Goal: Task Accomplishment & Management: Complete application form

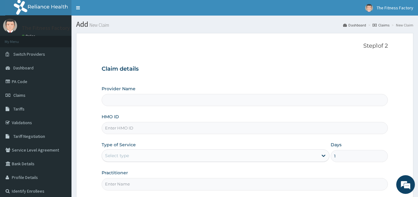
type input "Fitness Factory Ltd"
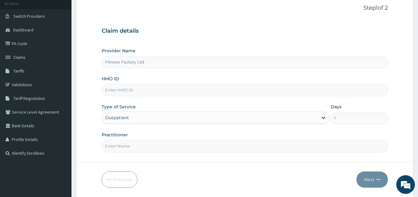
scroll to position [59, 0]
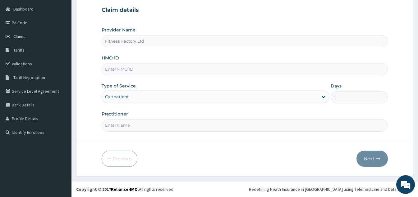
click at [193, 59] on div "HMO ID" at bounding box center [245, 65] width 286 height 21
click at [162, 63] on input "HMO ID" at bounding box center [245, 69] width 286 height 12
type input "PAY/10043/A"
click at [200, 130] on input "Practitioner" at bounding box center [245, 125] width 286 height 12
type input "AKASH"
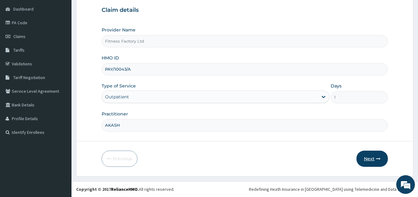
click at [374, 153] on button "Next" at bounding box center [371, 158] width 31 height 16
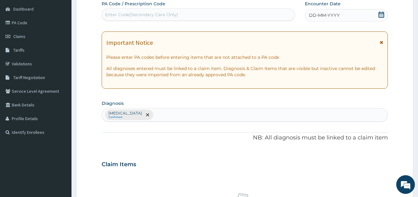
click at [264, 25] on div "PA Code / Prescription Code Enter Code(Secondary Care Only) Encounter Date DD-M…" at bounding box center [245, 162] width 286 height 323
type input "PA/978BB7"
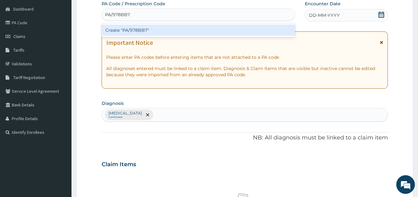
click at [222, 31] on div "Create "PA/978BB7"" at bounding box center [198, 30] width 193 height 11
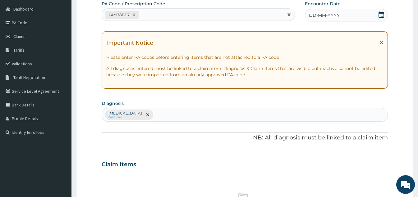
click at [331, 13] on span "DD-MM-YYYY" at bounding box center [324, 15] width 31 height 6
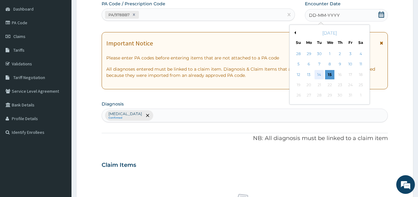
click at [318, 76] on div "14" at bounding box center [318, 74] width 9 height 9
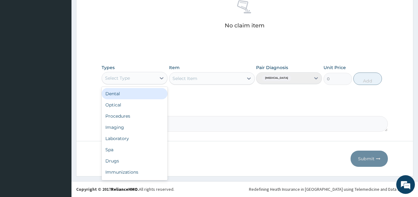
scroll to position [21, 0]
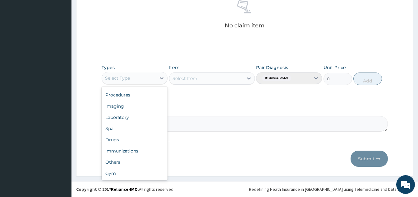
click at [132, 172] on div "Gym" at bounding box center [135, 172] width 66 height 11
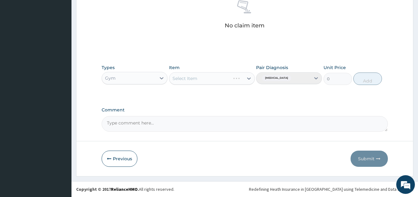
click at [204, 86] on div "Types option Gym, selected. Select is focused ,type to refine list, press Down …" at bounding box center [245, 74] width 286 height 27
click at [220, 77] on div "Select Item" at bounding box center [212, 78] width 86 height 12
click at [227, 78] on div "Select Item" at bounding box center [212, 78] width 86 height 12
click at [230, 75] on div "Select Item" at bounding box center [212, 78] width 86 height 12
click at [231, 82] on div "Select Item" at bounding box center [212, 78] width 86 height 12
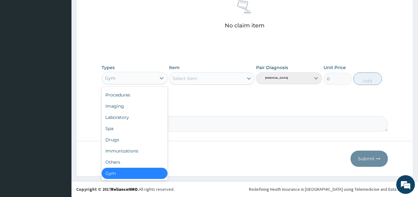
click at [142, 176] on div "Gym" at bounding box center [135, 172] width 66 height 11
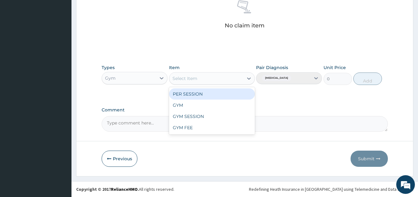
click at [221, 106] on div "GYM" at bounding box center [212, 104] width 86 height 11
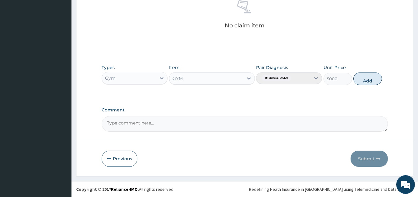
click at [372, 79] on button "Add" at bounding box center [367, 78] width 29 height 12
type input "0"
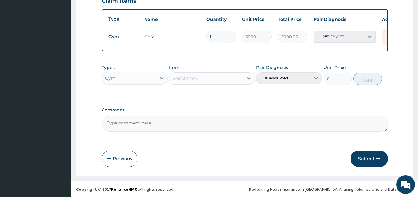
click at [375, 159] on button "Submit" at bounding box center [368, 158] width 37 height 16
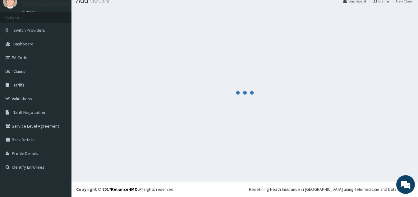
scroll to position [227, 0]
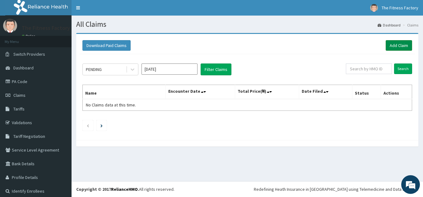
click at [385, 50] on link "Add Claim" at bounding box center [398, 45] width 26 height 11
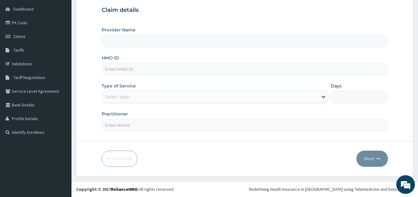
type input "D"
type input "Fitness Factory Ltd"
type input "1"
click at [122, 70] on input "DUP/10033/A" at bounding box center [245, 69] width 286 height 12
click at [128, 71] on input "DUP/10033/A" at bounding box center [245, 69] width 286 height 12
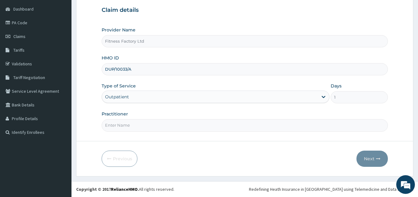
click at [126, 70] on input "DUP/10033/A" at bounding box center [245, 69] width 286 height 12
click at [126, 71] on input "DUP/10033/A" at bounding box center [245, 69] width 286 height 12
click at [130, 70] on input "DUP/10033/A" at bounding box center [245, 69] width 286 height 12
click at [127, 68] on input "DUP/10033/A" at bounding box center [245, 69] width 286 height 12
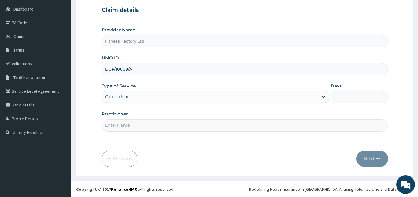
type input "DUP/10009/A"
click at [239, 128] on input "Practitioner" at bounding box center [245, 125] width 286 height 12
type input "AKASH"
click at [374, 152] on button "Next" at bounding box center [371, 158] width 31 height 16
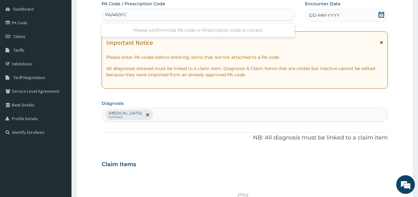
type input "PA/460FC0"
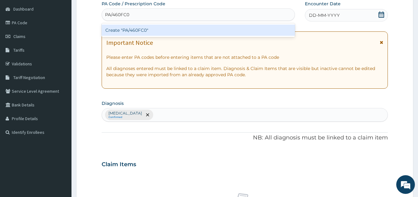
click at [272, 35] on div "Create "PA/460FC0"" at bounding box center [198, 30] width 193 height 11
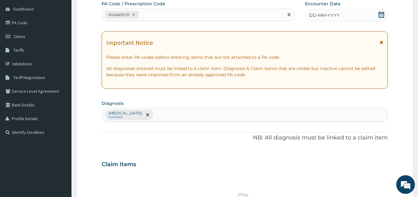
click at [341, 13] on div "DD-MM-YYYY" at bounding box center [346, 15] width 83 height 12
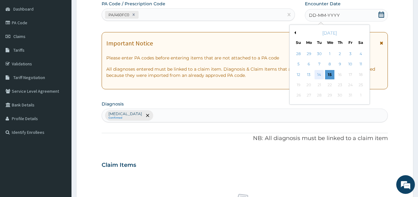
click at [321, 75] on div "14" at bounding box center [318, 74] width 9 height 9
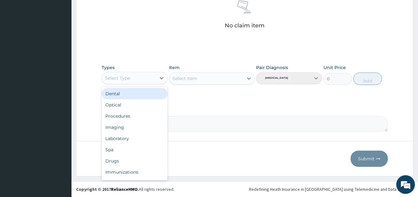
scroll to position [21, 0]
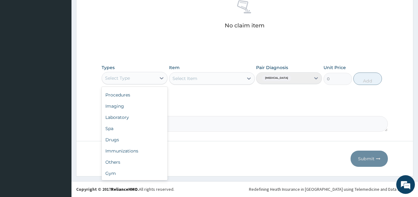
click at [140, 168] on div "Gym" at bounding box center [135, 172] width 66 height 11
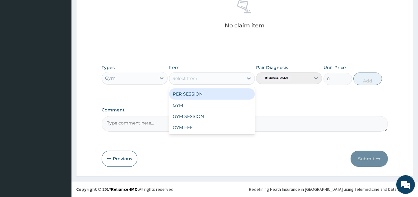
click at [229, 106] on div "GYM" at bounding box center [212, 104] width 86 height 11
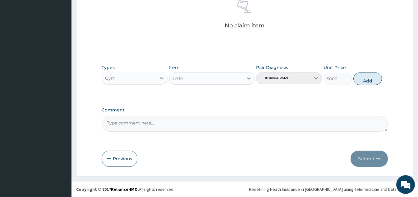
click at [369, 68] on div "Types Gym Item option GYM, selected. Select is focused ,type to refine list, pr…" at bounding box center [245, 74] width 286 height 27
click at [376, 78] on button "Add" at bounding box center [367, 78] width 29 height 12
type input "0"
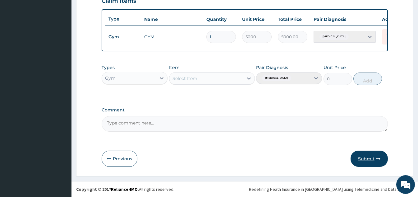
click at [379, 158] on icon "button" at bounding box center [378, 158] width 4 height 4
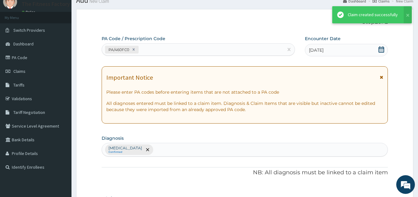
scroll to position [227, 0]
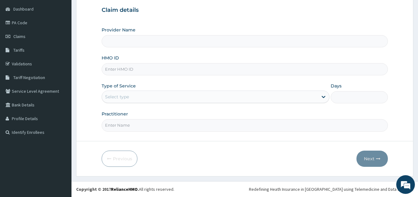
click at [259, 67] on input "HMO ID" at bounding box center [245, 69] width 286 height 12
type input "Fitness Factory Ltd"
type input "1"
click at [124, 70] on input "DUP/10033/A" at bounding box center [245, 69] width 286 height 12
click at [125, 71] on input "DUP/10033/A" at bounding box center [245, 69] width 286 height 12
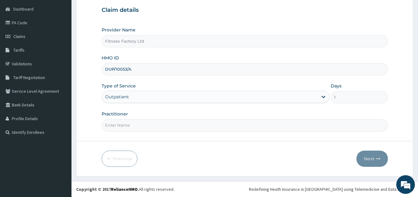
type input "DUP/10053/A"
click at [132, 130] on input "Practitioner" at bounding box center [245, 125] width 286 height 12
type input "AKASH"
click at [368, 157] on button "Next" at bounding box center [371, 158] width 31 height 16
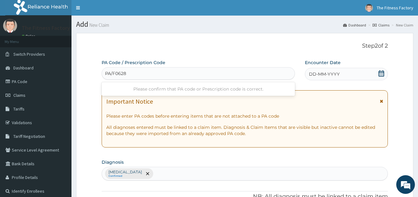
type input "PA/F0628B"
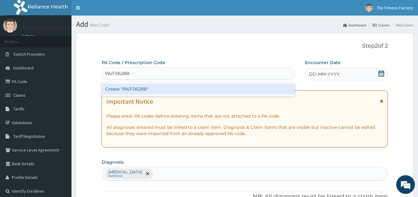
click at [185, 90] on div "Create "PA/F0628B"" at bounding box center [198, 88] width 193 height 11
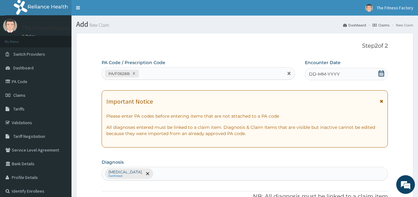
click at [339, 75] on span "DD-MM-YYYY" at bounding box center [324, 74] width 31 height 6
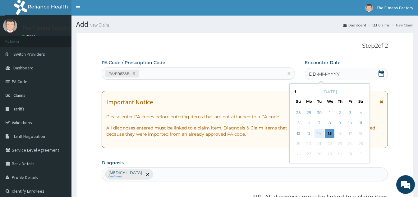
click at [319, 133] on div "14" at bounding box center [318, 133] width 9 height 9
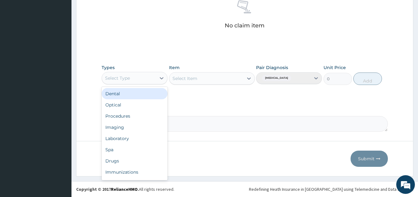
scroll to position [21, 0]
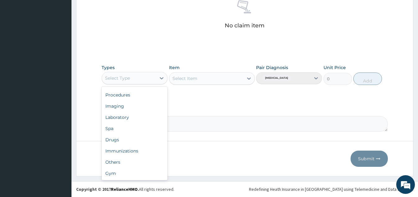
click at [155, 172] on div "Gym" at bounding box center [135, 172] width 66 height 11
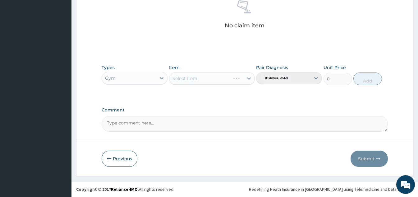
click at [243, 79] on div "Select Item" at bounding box center [212, 78] width 86 height 12
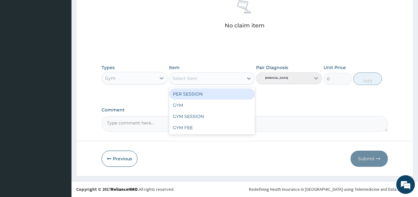
click at [227, 105] on div "GYM" at bounding box center [212, 104] width 86 height 11
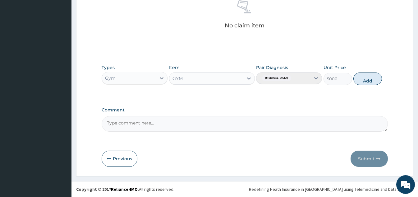
click at [369, 79] on button "Add" at bounding box center [367, 78] width 29 height 12
type input "0"
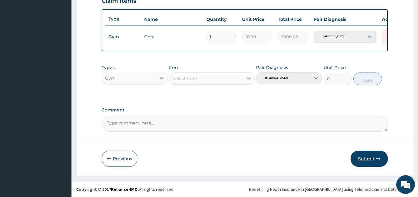
click at [369, 160] on button "Submit" at bounding box center [368, 158] width 37 height 16
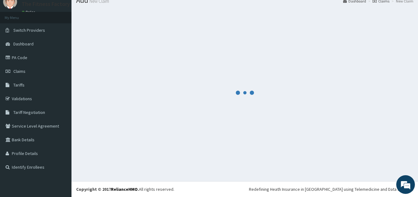
scroll to position [227, 0]
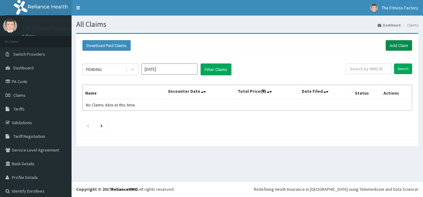
click at [396, 48] on link "Add Claim" at bounding box center [398, 45] width 26 height 11
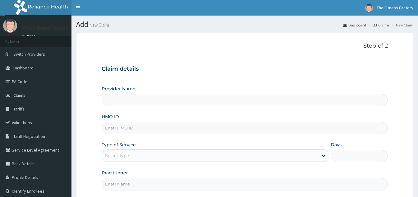
click at [248, 126] on input "HMO ID" at bounding box center [245, 128] width 286 height 12
type input "Fitness Factory Ltd"
type input "1"
click at [125, 128] on input "DUP/10033/A" at bounding box center [245, 128] width 286 height 12
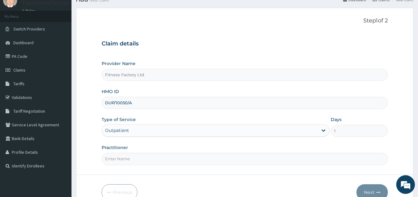
scroll to position [59, 0]
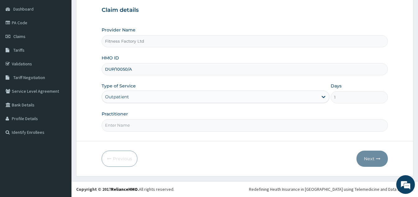
type input "DUP/10050/A"
click at [200, 122] on input "Practitioner" at bounding box center [245, 125] width 286 height 12
type input "AKASH"
click at [375, 161] on button "Next" at bounding box center [371, 158] width 31 height 16
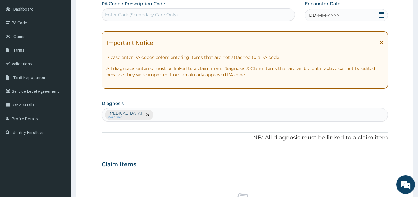
click at [305, 18] on div "DD-MM-YYYY" at bounding box center [346, 15] width 83 height 12
type input "PA/2F15F7"
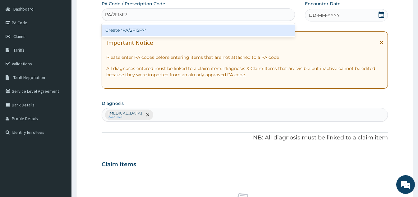
click at [248, 27] on div "Create "PA/2F15F7"" at bounding box center [198, 30] width 193 height 11
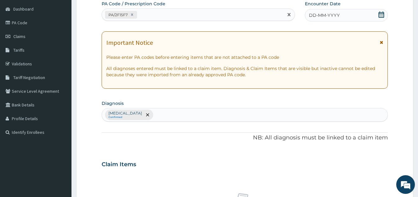
click at [335, 14] on span "DD-MM-YYYY" at bounding box center [324, 15] width 31 height 6
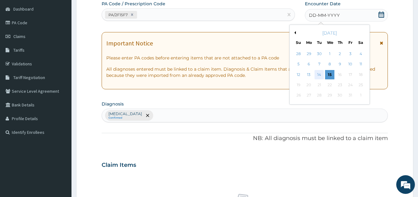
click at [321, 76] on div "14" at bounding box center [318, 74] width 9 height 9
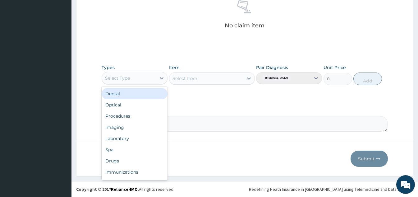
scroll to position [21, 0]
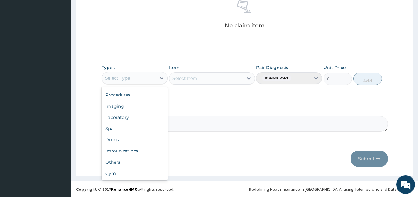
click at [126, 167] on div "Others" at bounding box center [135, 161] width 66 height 11
click at [126, 175] on div "Gym" at bounding box center [135, 172] width 66 height 11
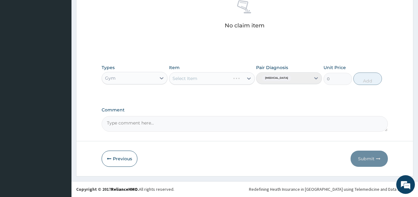
click at [218, 76] on div "Select Item" at bounding box center [199, 78] width 61 height 10
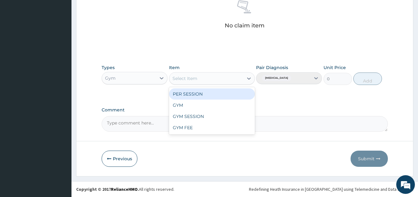
click at [223, 102] on div "GYM" at bounding box center [212, 104] width 86 height 11
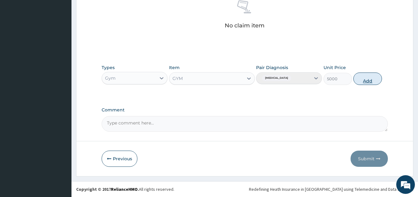
click at [380, 82] on button "Add" at bounding box center [367, 78] width 29 height 12
type input "0"
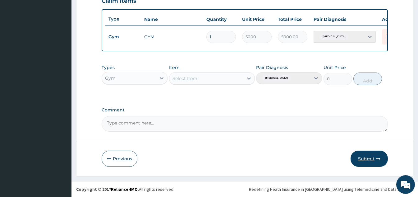
click at [379, 161] on button "Submit" at bounding box center [368, 158] width 37 height 16
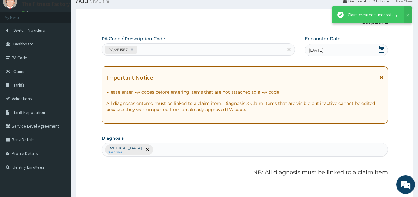
scroll to position [227, 0]
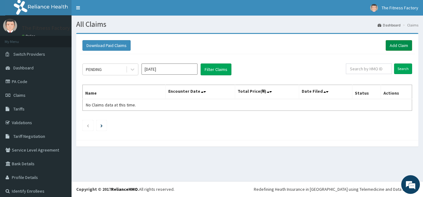
click at [391, 44] on link "Add Claim" at bounding box center [398, 45] width 26 height 11
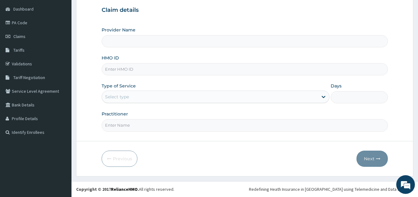
click at [302, 68] on input "HMO ID" at bounding box center [245, 69] width 286 height 12
type input "Fitness Factory Ltd"
type input "1"
type input "OPN/10011/A"
click at [140, 127] on input "Practitioner" at bounding box center [245, 125] width 286 height 12
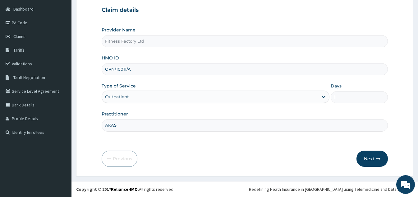
type input "AKASH"
click at [377, 156] on button "Next" at bounding box center [371, 158] width 31 height 16
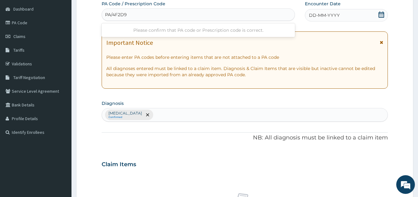
type input "PA/4F2D98"
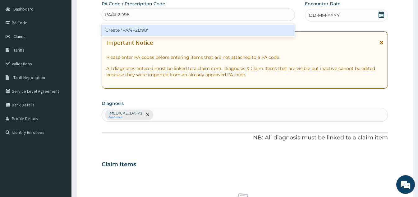
click at [284, 35] on div "Create "PA/4F2D98"" at bounding box center [198, 30] width 193 height 11
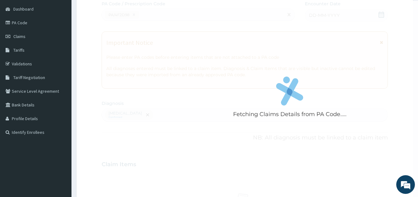
click at [358, 20] on div "DD-MM-YYYY" at bounding box center [346, 15] width 83 height 12
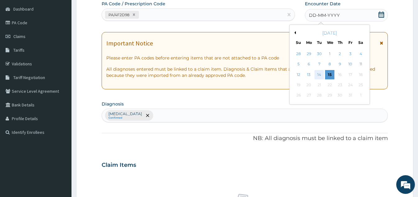
click at [320, 74] on div "14" at bounding box center [318, 74] width 9 height 9
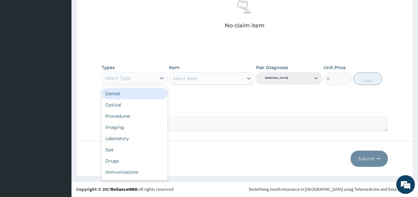
scroll to position [21, 0]
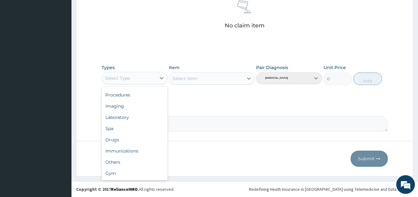
click at [144, 174] on div "Gym" at bounding box center [135, 172] width 66 height 11
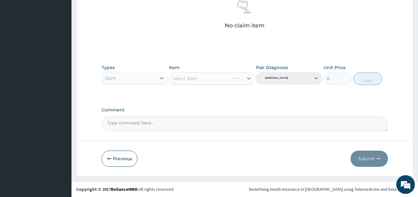
click at [222, 80] on div "Select Item" at bounding box center [212, 78] width 86 height 12
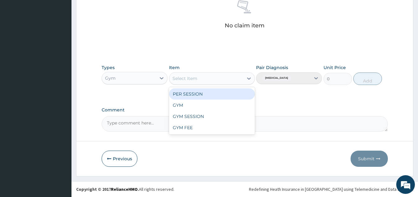
click at [236, 103] on div "GYM" at bounding box center [212, 104] width 86 height 11
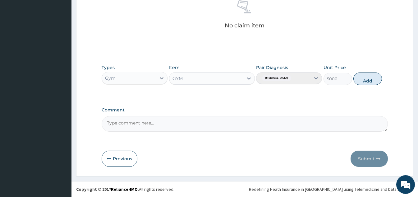
click at [376, 77] on button "Add" at bounding box center [367, 78] width 29 height 12
type input "0"
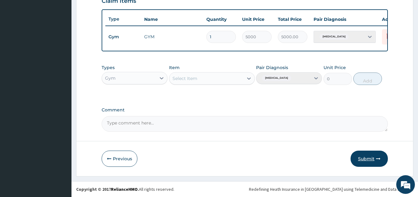
click at [368, 152] on button "Submit" at bounding box center [368, 158] width 37 height 16
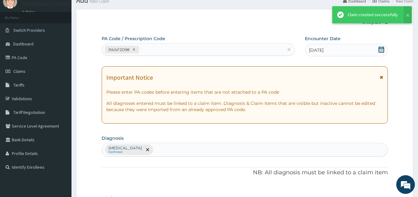
scroll to position [227, 0]
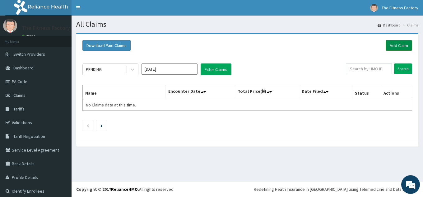
click at [394, 48] on link "Add Claim" at bounding box center [398, 45] width 26 height 11
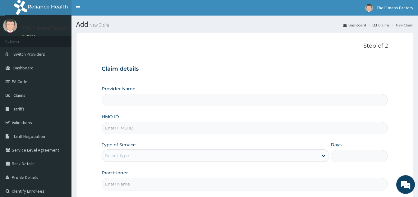
click at [226, 112] on div "Provider Name HMO ID Type of Service Select type Days Practitioner" at bounding box center [245, 137] width 286 height 104
click at [213, 127] on input "HMO ID" at bounding box center [245, 128] width 286 height 12
type input "D"
type input "Fitness Factory Ltd"
type input "1"
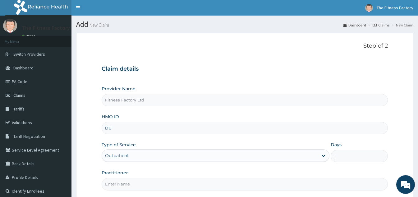
type input "DUP/10045/A"
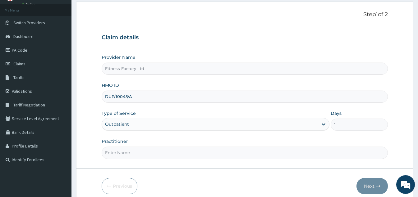
scroll to position [59, 0]
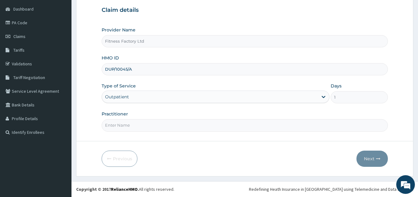
click at [195, 115] on div "Practitioner" at bounding box center [245, 121] width 286 height 21
click at [179, 126] on input "Practitioner" at bounding box center [245, 125] width 286 height 12
type input "AKASH"
click at [383, 154] on button "Next" at bounding box center [371, 158] width 31 height 16
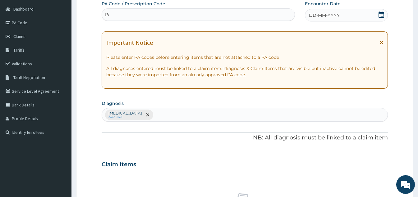
scroll to position [0, 0]
type input "PA/52C778"
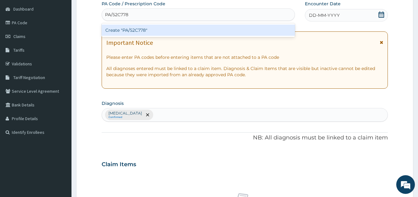
click at [246, 31] on div "Create "PA/52C778"" at bounding box center [198, 30] width 193 height 11
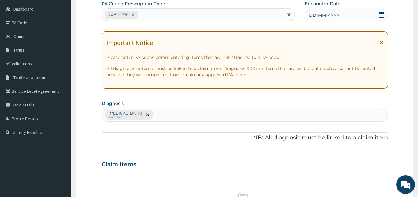
click at [335, 14] on span "DD-MM-YYYY" at bounding box center [324, 15] width 31 height 6
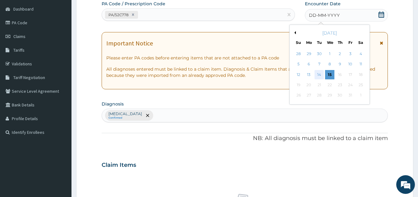
click at [323, 75] on div "14" at bounding box center [318, 74] width 9 height 9
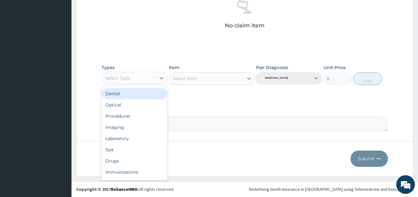
scroll to position [21, 0]
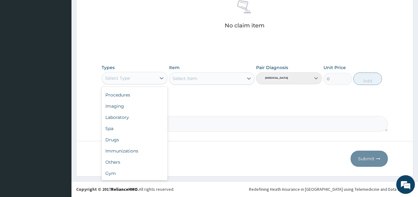
click at [145, 175] on div "Gym" at bounding box center [135, 172] width 66 height 11
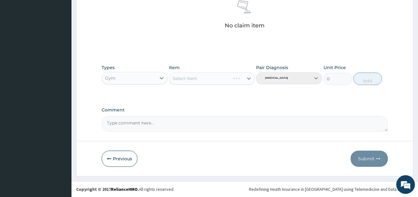
click at [224, 85] on div "Item Select Item" at bounding box center [212, 74] width 86 height 21
click at [240, 80] on div "Select Item" at bounding box center [212, 78] width 86 height 12
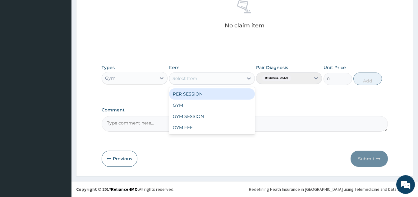
click at [231, 103] on div "GYM" at bounding box center [212, 104] width 86 height 11
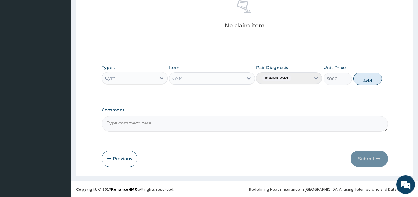
click at [360, 80] on button "Add" at bounding box center [367, 78] width 29 height 12
type input "0"
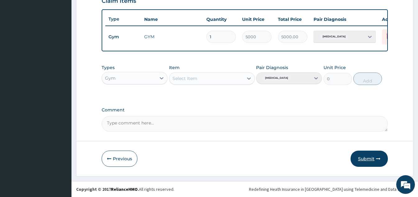
click at [369, 157] on button "Submit" at bounding box center [368, 158] width 37 height 16
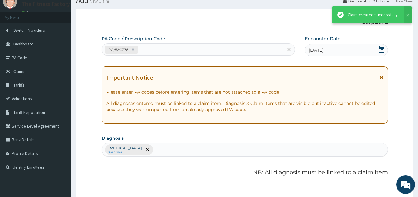
scroll to position [227, 0]
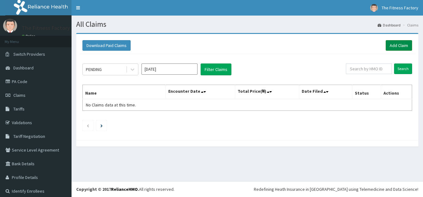
click at [393, 41] on link "Add Claim" at bounding box center [398, 45] width 26 height 11
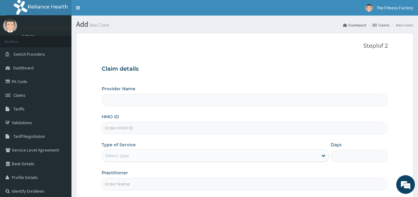
type input "Fitness Factory Ltd"
type input "1"
click at [178, 103] on input "Fitness Factory Ltd" at bounding box center [245, 100] width 286 height 12
click at [175, 125] on input "HMO ID" at bounding box center [245, 128] width 286 height 12
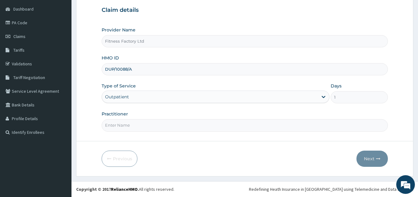
type input "DUP/10088/A"
click at [213, 131] on input "Practitioner" at bounding box center [245, 125] width 286 height 12
type input "AKASH"
click at [374, 160] on button "Next" at bounding box center [371, 158] width 31 height 16
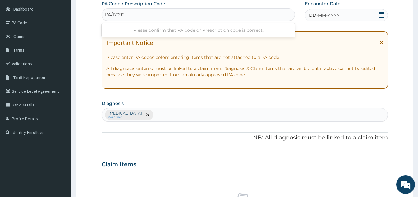
type input "PA/170920"
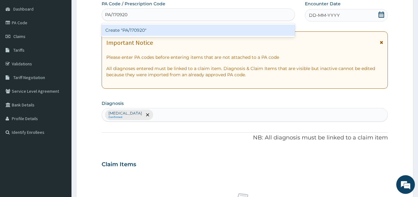
click at [237, 27] on div "Create "PA/170920"" at bounding box center [198, 30] width 193 height 11
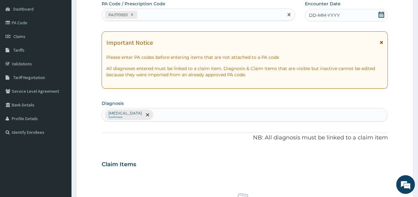
click at [339, 4] on label "Encounter Date" at bounding box center [323, 4] width 36 height 6
click at [350, 18] on div "DD-MM-YYYY" at bounding box center [346, 15] width 83 height 12
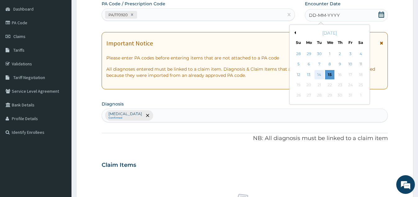
click at [317, 70] on div "14" at bounding box center [318, 74] width 9 height 9
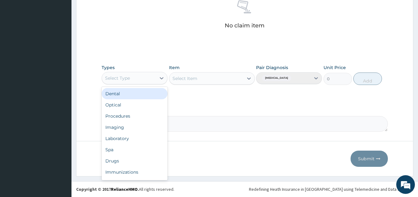
scroll to position [21, 0]
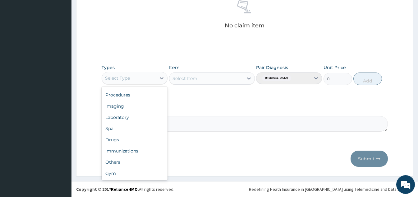
click at [140, 174] on div "Gym" at bounding box center [135, 172] width 66 height 11
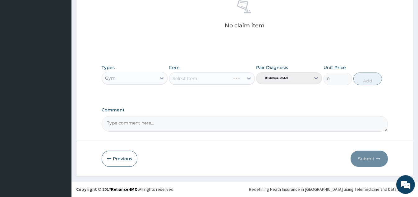
click at [230, 73] on div "Select Item" at bounding box center [212, 78] width 86 height 12
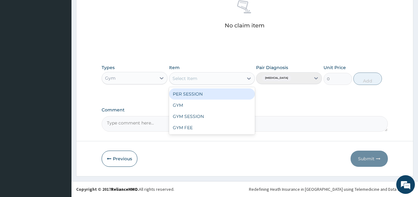
click at [237, 98] on div "PER SESSION" at bounding box center [212, 93] width 86 height 11
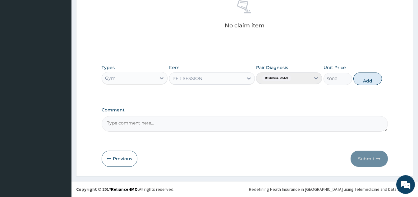
click at [365, 69] on div "Types Gym Item option PER SESSION, selected. Select is focused ,type to refine …" at bounding box center [245, 74] width 286 height 27
click at [378, 83] on button "Add" at bounding box center [367, 78] width 29 height 12
type input "0"
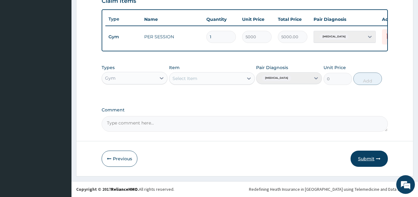
click at [368, 156] on button "Submit" at bounding box center [368, 158] width 37 height 16
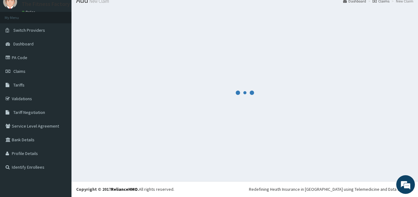
scroll to position [227, 0]
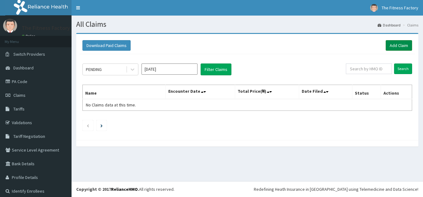
click at [387, 50] on link "Add Claim" at bounding box center [398, 45] width 26 height 11
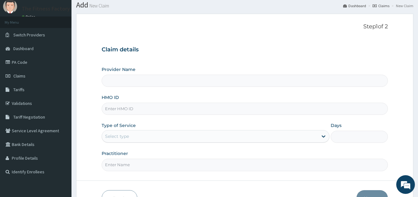
scroll to position [59, 0]
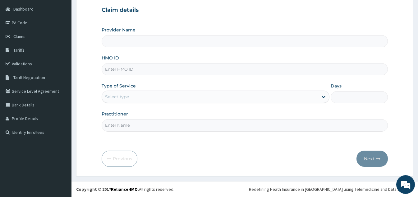
type input "Fitness Factory Ltd"
type input "1"
click at [199, 68] on input "HMO ID" at bounding box center [245, 69] width 286 height 12
click at [128, 67] on input "MGG/10042/A" at bounding box center [245, 69] width 286 height 12
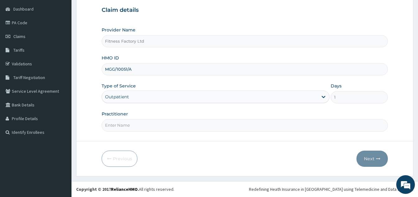
type input "MGG/10051/A"
click at [183, 115] on div "Practitioner" at bounding box center [245, 121] width 286 height 21
click at [181, 122] on input "Practitioner" at bounding box center [245, 125] width 286 height 12
type input "Q"
type input "AKASH"
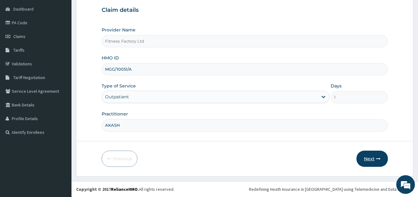
click at [367, 161] on button "Next" at bounding box center [371, 158] width 31 height 16
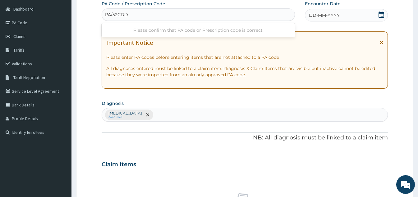
type input "PA/52CDDE"
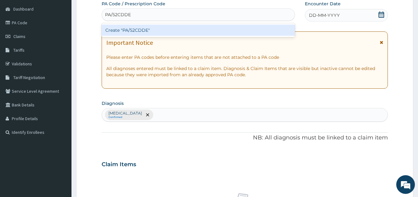
click at [219, 35] on div "Create "PA/52CDDE"" at bounding box center [198, 30] width 193 height 11
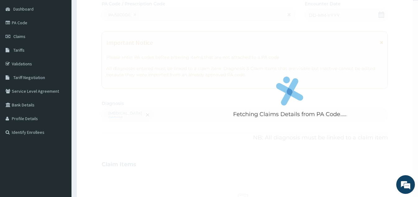
click at [325, 10] on div "Fetching Claims Details from PA Code....." at bounding box center [290, 99] width 376 height 197
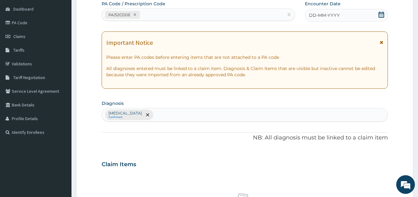
click at [327, 10] on div "DD-MM-YYYY" at bounding box center [346, 15] width 83 height 12
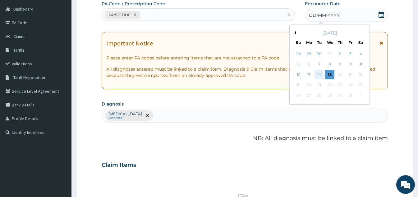
click at [319, 77] on div "14" at bounding box center [318, 74] width 9 height 9
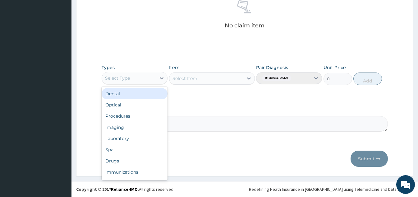
scroll to position [21, 0]
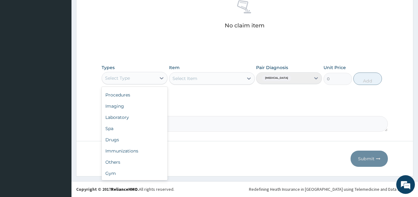
click at [141, 168] on div "Gym" at bounding box center [135, 172] width 66 height 11
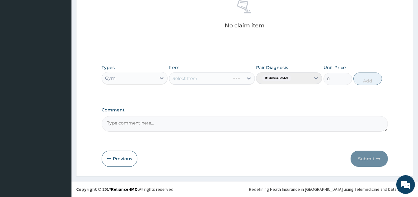
click at [217, 83] on div "Select Item" at bounding box center [212, 78] width 86 height 12
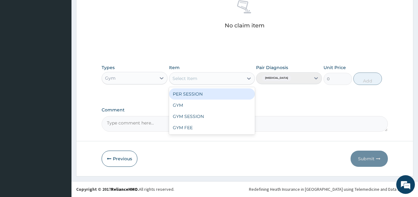
click at [219, 103] on div "GYM" at bounding box center [212, 104] width 86 height 11
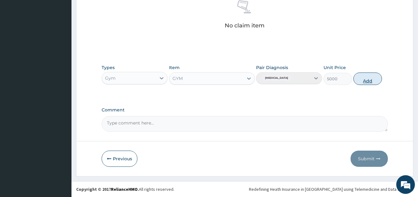
click at [369, 74] on button "Add" at bounding box center [367, 78] width 29 height 12
type input "0"
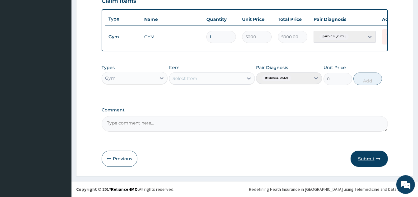
click at [373, 157] on button "Submit" at bounding box center [368, 158] width 37 height 16
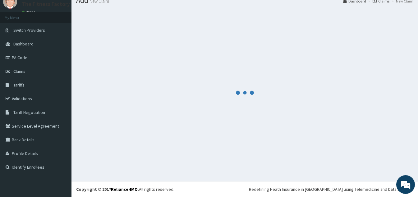
scroll to position [222, 0]
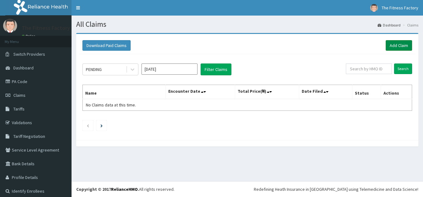
click at [400, 42] on link "Add Claim" at bounding box center [398, 45] width 26 height 11
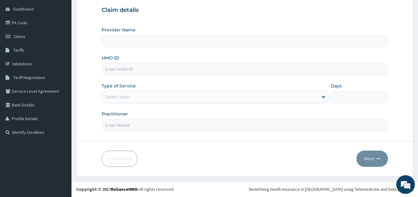
click at [297, 75] on input "HMO ID" at bounding box center [245, 69] width 286 height 12
type input "Fitness Factory Ltd"
type input "1"
type input "PAY/10079/A"
click at [165, 126] on input "Practitioner" at bounding box center [245, 125] width 286 height 12
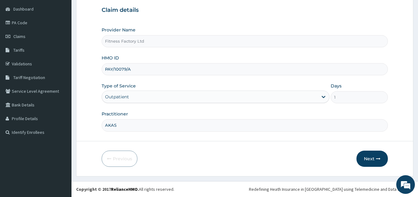
type input "AKASH"
click at [376, 152] on button "Next" at bounding box center [371, 158] width 31 height 16
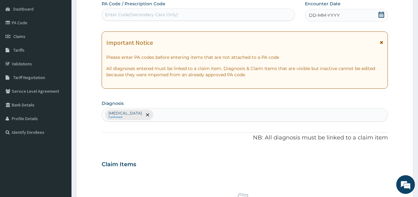
click at [273, 15] on div "Enter Code(Secondary Care Only)" at bounding box center [198, 15] width 193 height 10
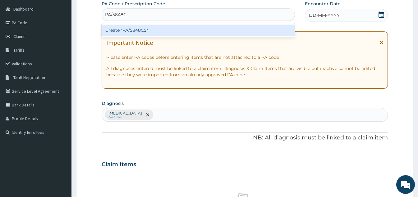
type input "PA/5848C5"
click at [190, 30] on div "Create "PA/5848C5"" at bounding box center [198, 30] width 193 height 11
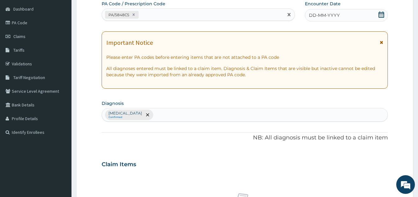
click at [341, 10] on div "DD-MM-YYYY" at bounding box center [346, 15] width 83 height 12
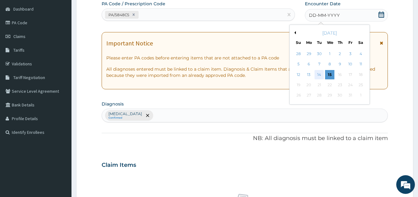
click at [320, 74] on div "14" at bounding box center [318, 74] width 9 height 9
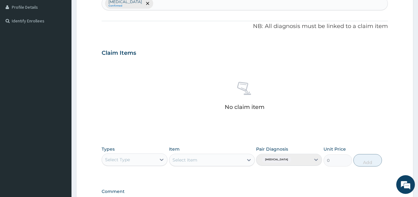
scroll to position [251, 0]
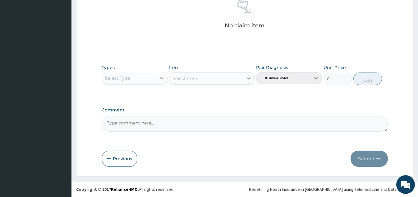
click at [157, 80] on div at bounding box center [161, 77] width 11 height 11
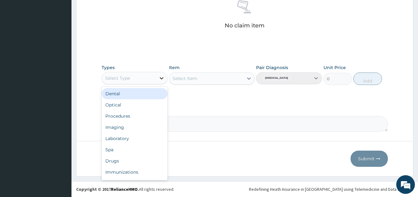
scroll to position [21, 0]
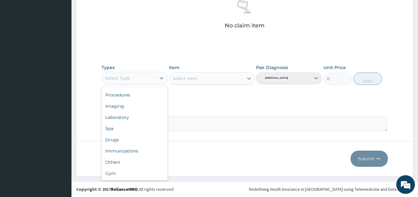
click at [140, 172] on div "Gym" at bounding box center [135, 172] width 66 height 11
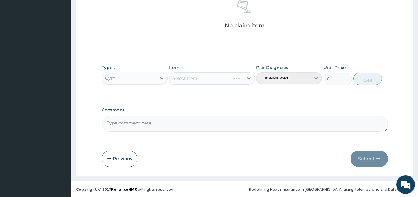
click at [238, 79] on div "Select Item" at bounding box center [212, 78] width 86 height 12
click at [246, 75] on div "Select Item" at bounding box center [212, 78] width 86 height 12
click at [240, 76] on div "Select Item" at bounding box center [212, 78] width 86 height 12
click at [245, 79] on div "Select Item" at bounding box center [212, 78] width 86 height 12
click at [244, 80] on div at bounding box center [248, 78] width 11 height 11
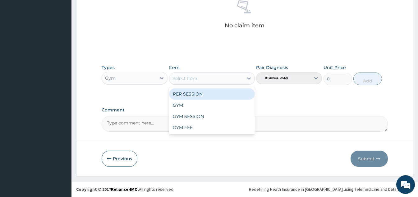
click at [228, 102] on div "GYM" at bounding box center [212, 104] width 86 height 11
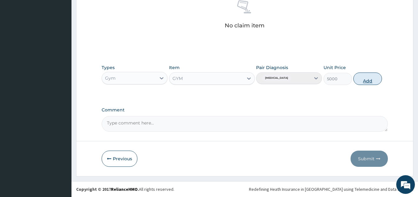
click at [379, 79] on button "Add" at bounding box center [367, 78] width 29 height 12
type input "0"
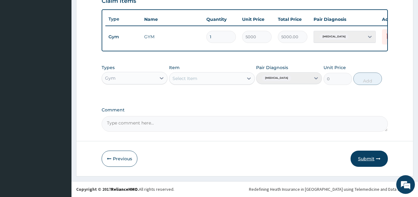
click at [371, 160] on button "Submit" at bounding box center [368, 158] width 37 height 16
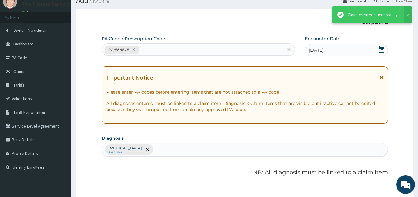
scroll to position [227, 0]
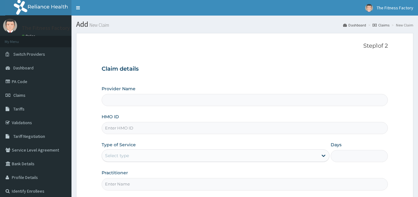
type input "Fitness Factory Ltd"
type input "1"
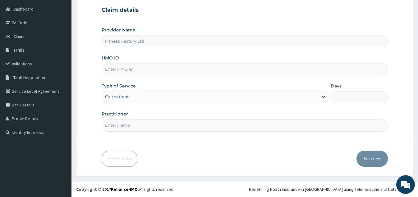
click at [202, 68] on input "HMO ID" at bounding box center [245, 69] width 286 height 12
type input "SLB/10229/A"
click at [200, 125] on input "Practitioner" at bounding box center [245, 125] width 286 height 12
type input "AKASH"
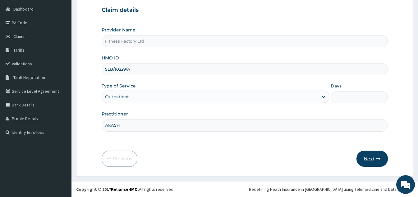
click at [368, 153] on button "Next" at bounding box center [371, 158] width 31 height 16
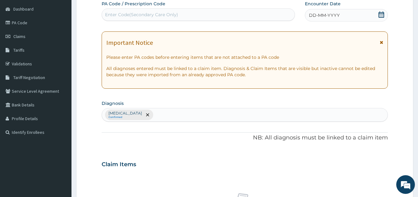
click at [253, 16] on div "Enter Code(Secondary Care Only)" at bounding box center [198, 15] width 193 height 10
type input "PA/3E09C0"
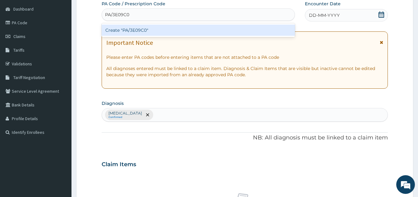
click at [245, 35] on div "Create "PA/3E09C0"" at bounding box center [198, 30] width 193 height 11
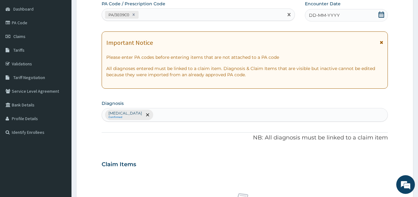
click at [351, 17] on div "DD-MM-YYYY" at bounding box center [346, 15] width 83 height 12
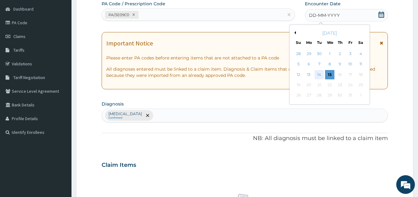
click at [319, 76] on div "14" at bounding box center [318, 74] width 9 height 9
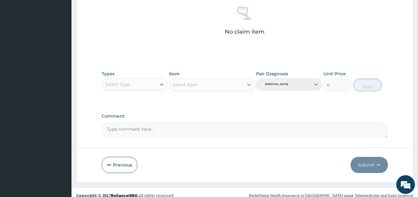
scroll to position [251, 0]
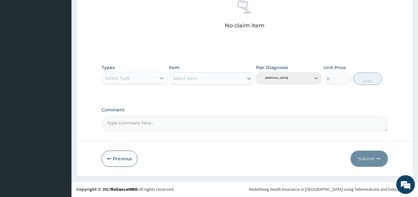
click at [158, 76] on div at bounding box center [161, 77] width 11 height 11
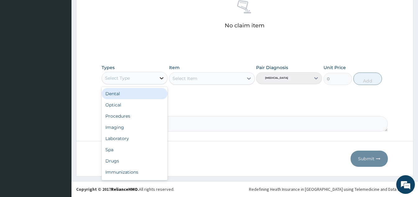
scroll to position [21, 0]
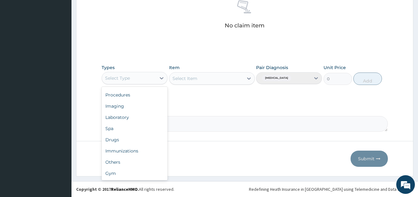
click at [135, 169] on div "Gym" at bounding box center [135, 172] width 66 height 11
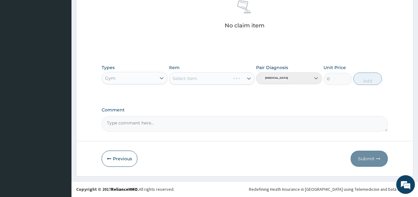
click at [208, 78] on div "Select Item" at bounding box center [212, 78] width 86 height 12
click at [244, 81] on div at bounding box center [248, 78] width 11 height 11
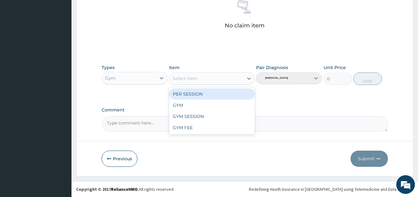
click at [232, 101] on div "GYM" at bounding box center [212, 104] width 86 height 11
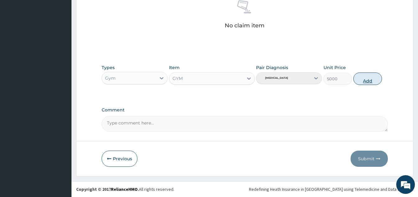
click at [360, 77] on button "Add" at bounding box center [367, 78] width 29 height 12
type input "0"
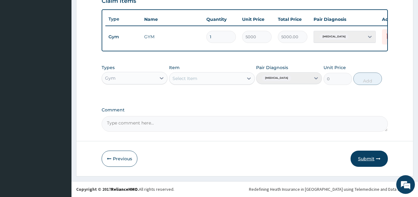
click at [370, 154] on button "Submit" at bounding box center [368, 158] width 37 height 16
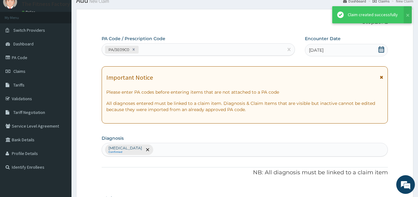
scroll to position [227, 0]
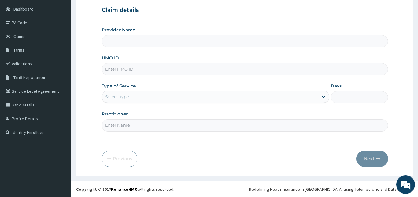
click at [247, 71] on input "HMO ID" at bounding box center [245, 69] width 286 height 12
type input "Fitness Factory Ltd"
type input "1"
type input "KCL/10001/A"
click at [168, 127] on input "Practitioner" at bounding box center [245, 125] width 286 height 12
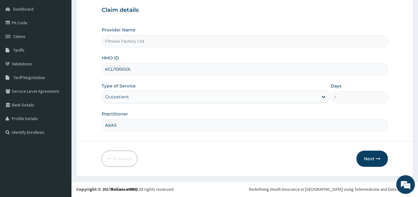
type input "AKASH"
click at [364, 161] on button "Next" at bounding box center [371, 158] width 31 height 16
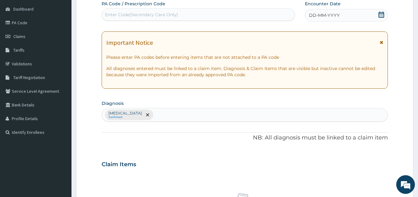
click at [230, 13] on div "Enter Code(Secondary Care Only)" at bounding box center [198, 15] width 193 height 10
type input "PA/68756A"
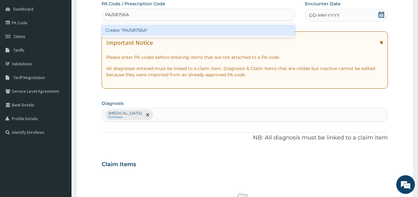
click at [212, 31] on div "Create "PA/68756A"" at bounding box center [198, 30] width 193 height 11
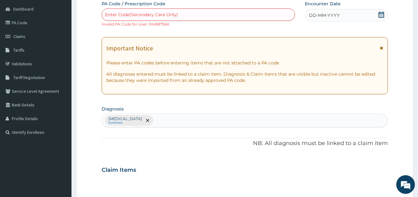
click at [348, 18] on div "DD-MM-YYYY" at bounding box center [346, 15] width 83 height 12
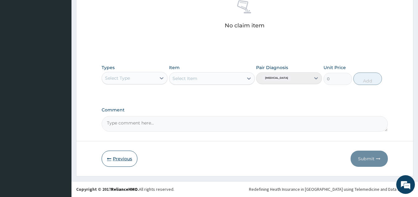
click at [134, 161] on button "Previous" at bounding box center [120, 158] width 36 height 16
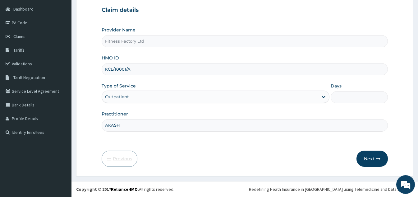
scroll to position [59, 0]
click at [176, 66] on input "KCL/10001/A" at bounding box center [245, 69] width 286 height 12
type input "K"
type input "QCN/10006/A"
click at [373, 156] on button "Next" at bounding box center [371, 158] width 31 height 16
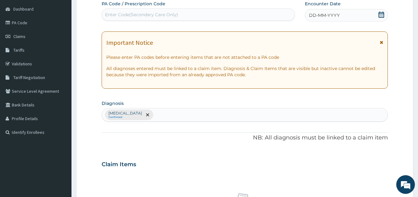
click at [227, 15] on div "Enter Code(Secondary Care Only)" at bounding box center [198, 15] width 193 height 10
type input "O"
type input "PA/197FEE"
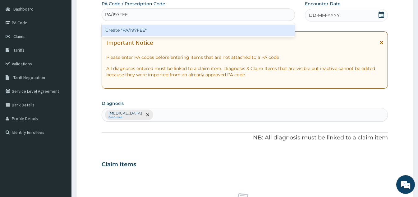
click at [211, 31] on div "Create "PA/197FEE"" at bounding box center [198, 30] width 193 height 11
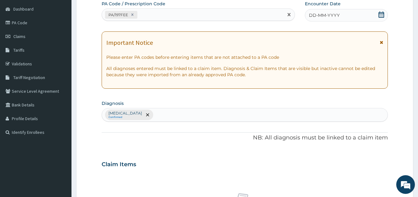
click at [343, 11] on div "DD-MM-YYYY" at bounding box center [346, 15] width 83 height 12
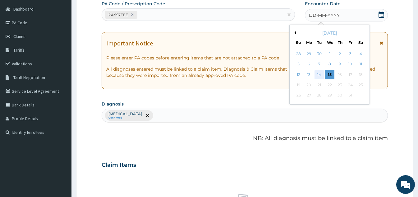
click at [320, 76] on div "14" at bounding box center [318, 74] width 9 height 9
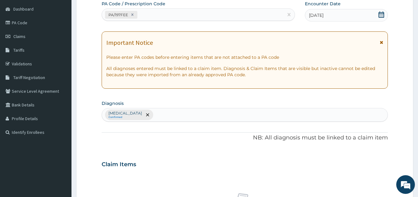
click at [361, 14] on div "14-10-2025" at bounding box center [346, 15] width 83 height 12
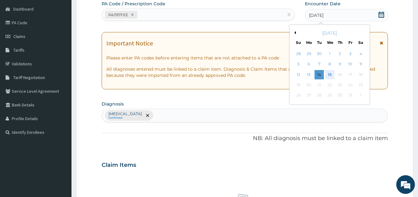
click at [329, 76] on div "15" at bounding box center [329, 74] width 9 height 9
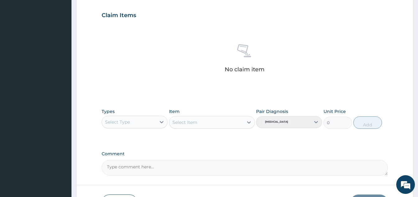
scroll to position [251, 0]
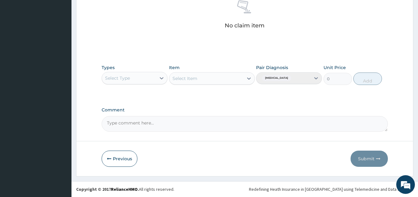
click at [143, 79] on div "Select Type" at bounding box center [129, 78] width 54 height 10
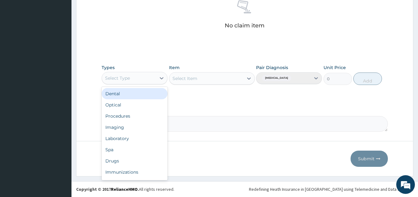
scroll to position [21, 0]
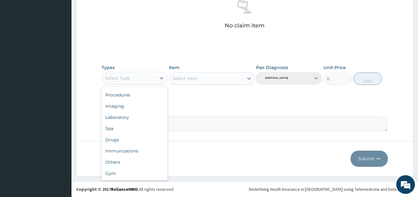
click at [135, 173] on div "Gym" at bounding box center [135, 172] width 66 height 11
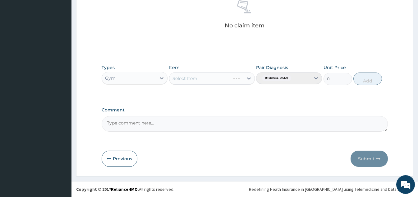
click at [225, 77] on div "Select Item" at bounding box center [212, 78] width 86 height 12
click at [235, 80] on div "Select Item" at bounding box center [212, 78] width 86 height 12
click at [234, 81] on div "Select Item" at bounding box center [206, 78] width 74 height 10
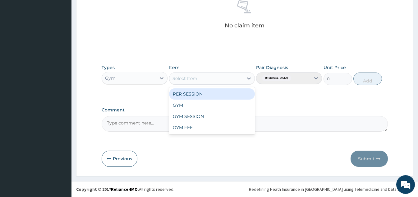
click at [215, 105] on div "GYM" at bounding box center [212, 104] width 86 height 11
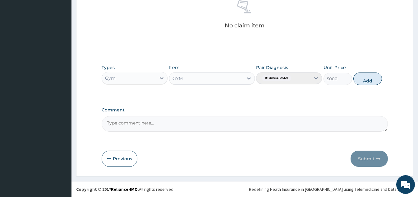
click at [376, 84] on button "Add" at bounding box center [367, 78] width 29 height 12
type input "0"
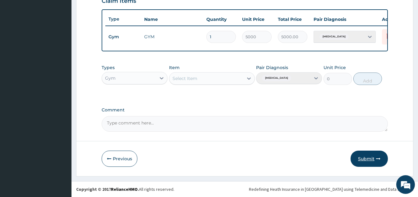
click at [366, 158] on button "Submit" at bounding box center [368, 158] width 37 height 16
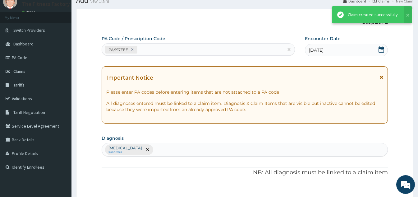
scroll to position [227, 0]
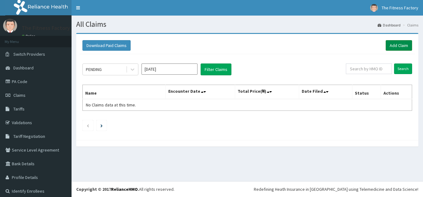
click at [400, 42] on link "Add Claim" at bounding box center [398, 45] width 26 height 11
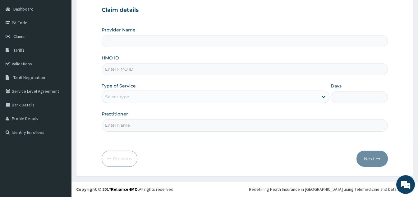
click at [276, 71] on input "HMO ID" at bounding box center [245, 69] width 286 height 12
type input "Fitness Factory Ltd"
type input "S"
type input "1"
type input "SZL/10001/A"
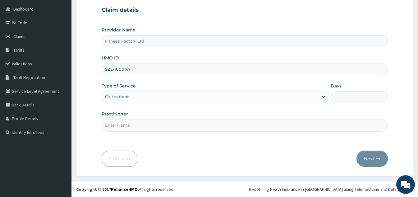
click at [167, 115] on div "Practitioner" at bounding box center [245, 121] width 286 height 21
click at [153, 139] on form "Step 1 of 2 Claim details Provider Name Fitness Factory Ltd HMO ID SZL/10001/A …" at bounding box center [244, 75] width 337 height 202
click at [156, 127] on input "Practitioner" at bounding box center [245, 125] width 286 height 12
type input "AKASH"
click at [367, 158] on button "Next" at bounding box center [371, 158] width 31 height 16
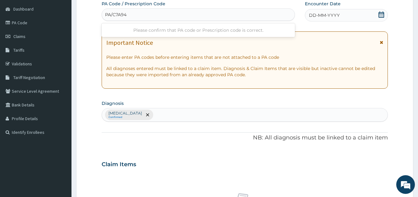
type input "PA/C7A941"
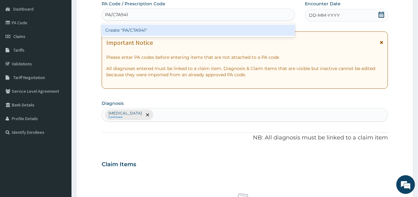
click at [189, 34] on div "Create "PA/C7A941"" at bounding box center [198, 30] width 193 height 11
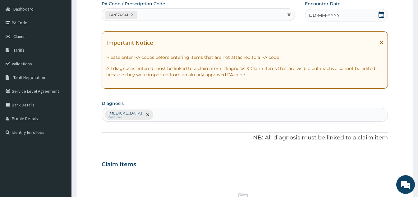
click at [341, 13] on div "DD-MM-YYYY" at bounding box center [346, 15] width 83 height 12
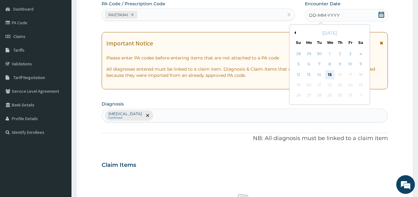
click at [331, 76] on div "15" at bounding box center [329, 74] width 9 height 9
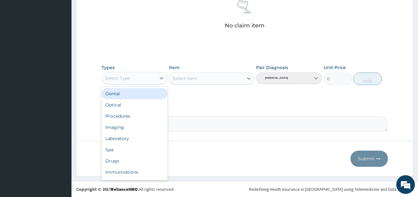
scroll to position [21, 0]
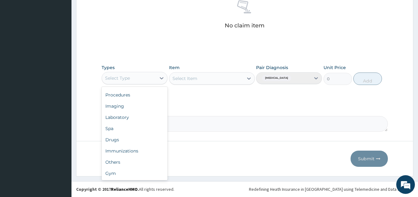
click at [140, 176] on div "Gym" at bounding box center [135, 172] width 66 height 11
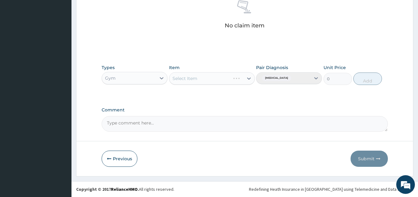
click at [225, 78] on div "Select Item" at bounding box center [212, 78] width 86 height 12
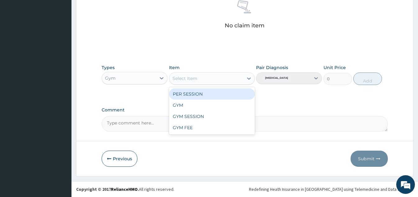
click at [226, 100] on div "GYM" at bounding box center [212, 104] width 86 height 11
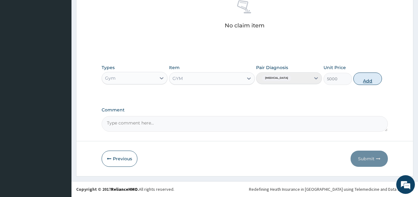
click at [364, 81] on button "Add" at bounding box center [367, 78] width 29 height 12
type input "0"
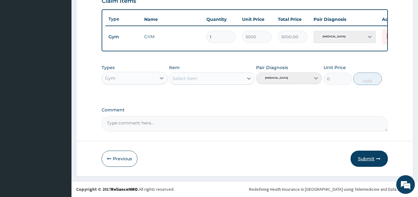
click at [374, 154] on button "Submit" at bounding box center [368, 158] width 37 height 16
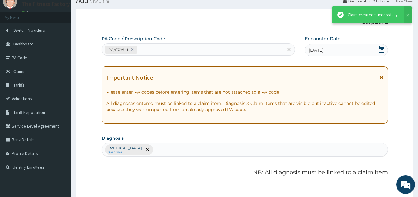
scroll to position [227, 0]
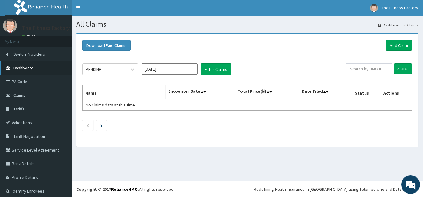
click at [44, 66] on link "Dashboard" at bounding box center [35, 68] width 71 height 14
